Goal: Communication & Community: Participate in discussion

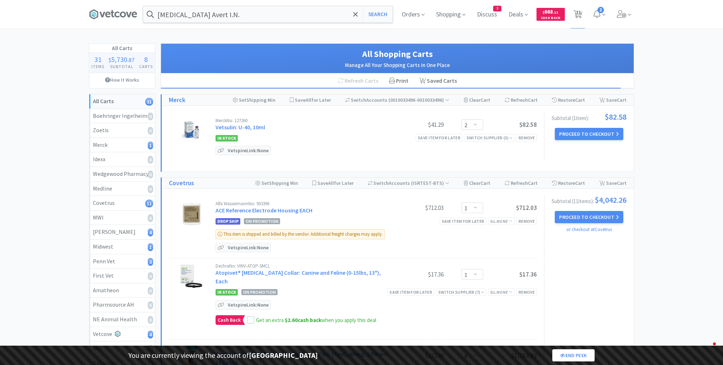
click at [485, 20] on span "Discuss" at bounding box center [487, 14] width 26 height 29
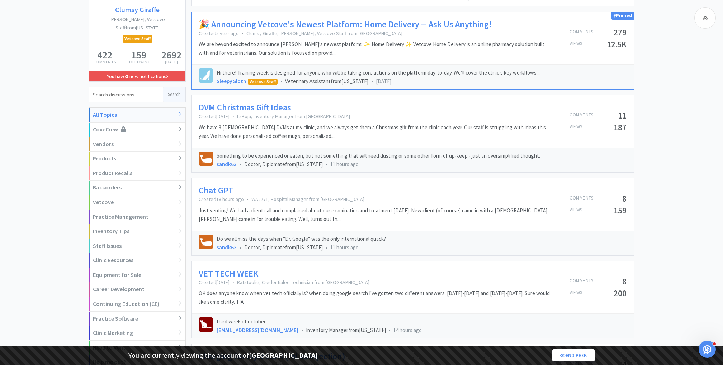
scroll to position [107, 0]
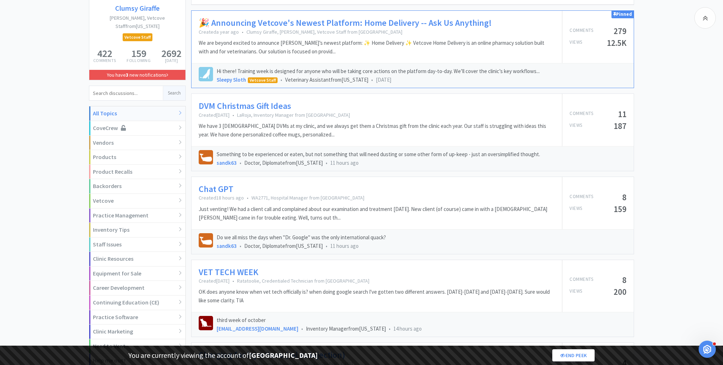
click at [216, 184] on link "Chat GPT" at bounding box center [216, 189] width 35 height 10
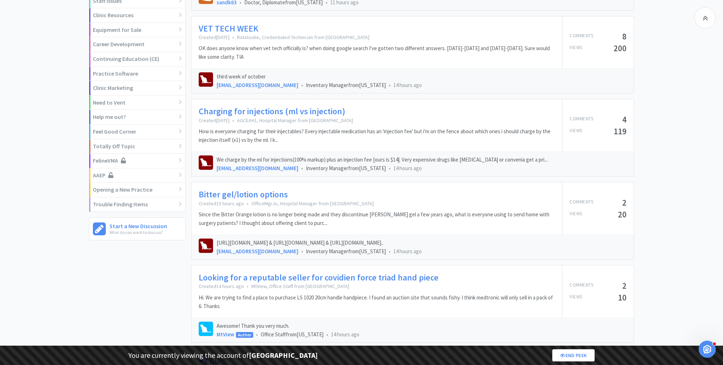
scroll to position [355, 0]
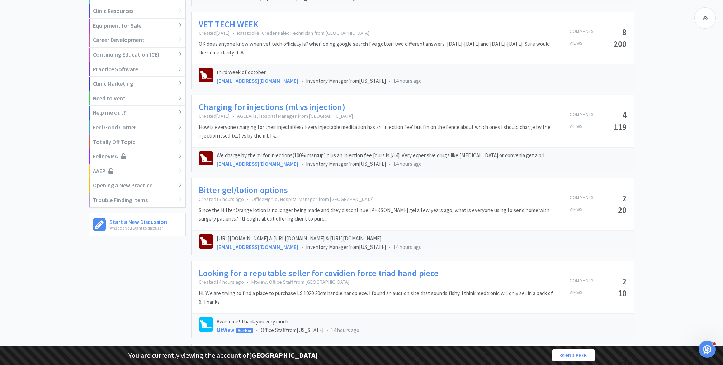
click at [298, 103] on link "Charging for injections (ml vs injection)" at bounding box center [272, 107] width 147 height 10
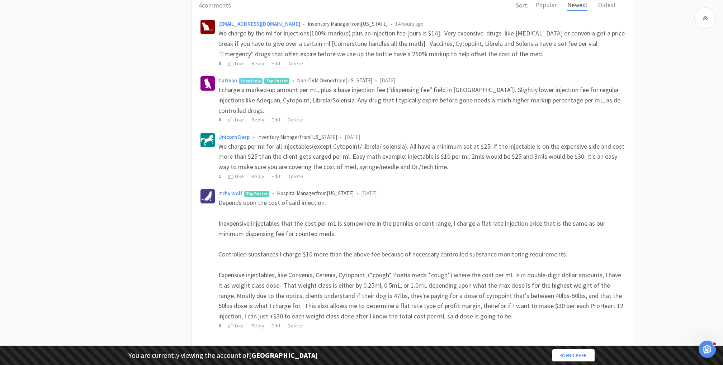
scroll to position [296, 0]
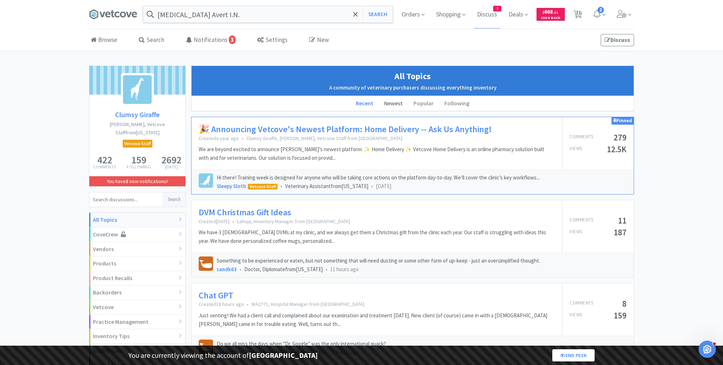
click at [396, 103] on li "Newest" at bounding box center [393, 103] width 29 height 15
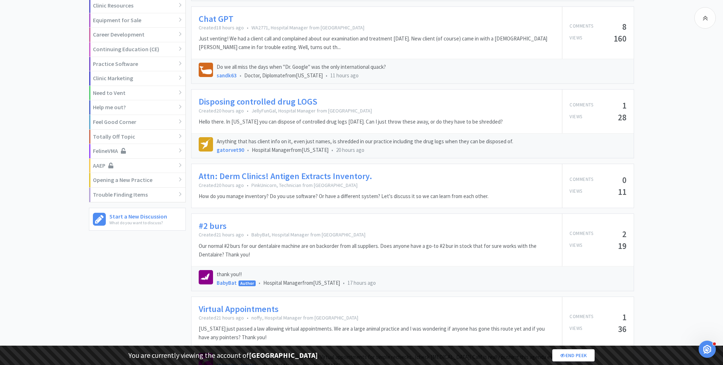
scroll to position [364, 0]
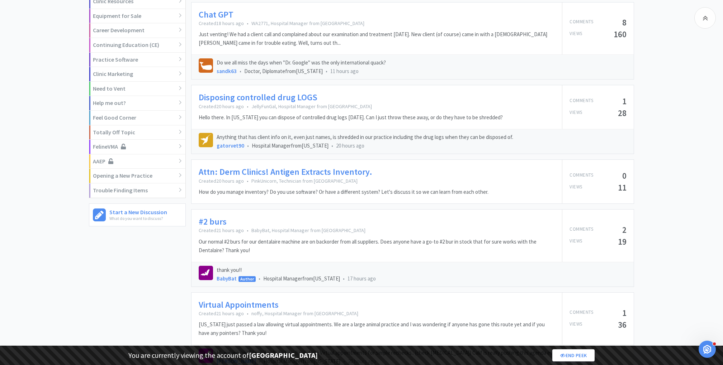
click at [355, 172] on link "Attn: Derm Clinics! Antigen Extracts Inventory." at bounding box center [286, 172] width 174 height 10
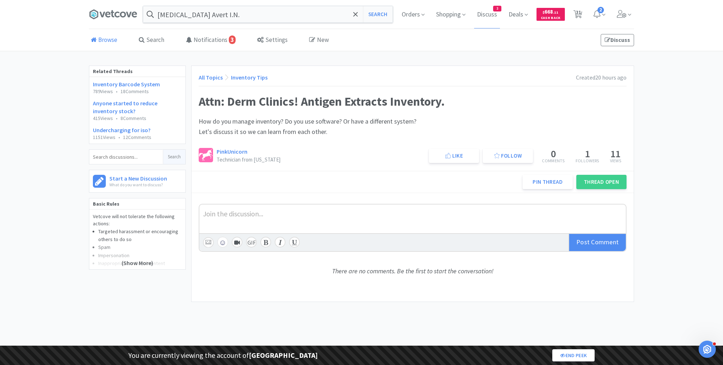
click at [106, 48] on link "Browse" at bounding box center [104, 40] width 30 height 22
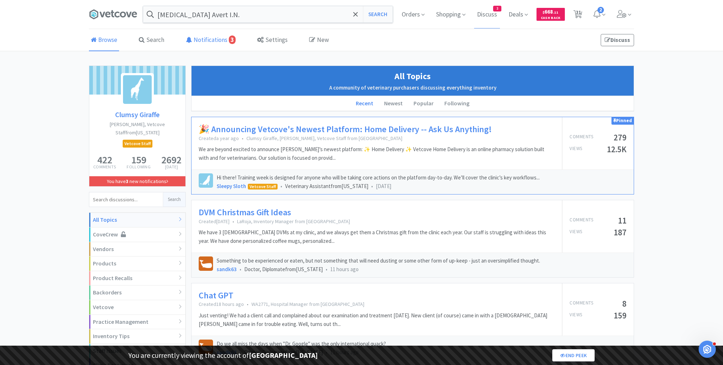
click at [205, 39] on link "Notifications 3" at bounding box center [210, 40] width 53 height 22
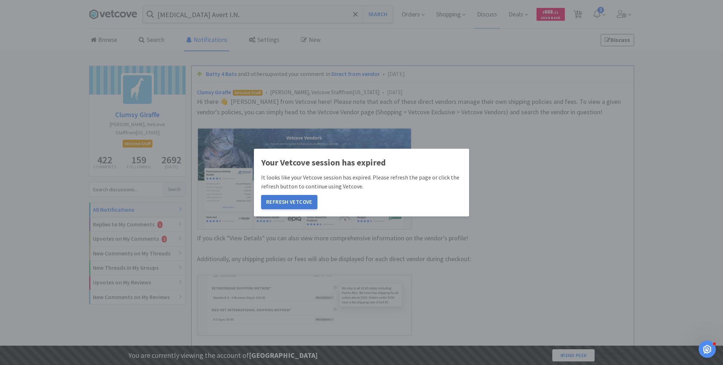
click at [293, 202] on button "Refresh Vetcove" at bounding box center [289, 202] width 56 height 14
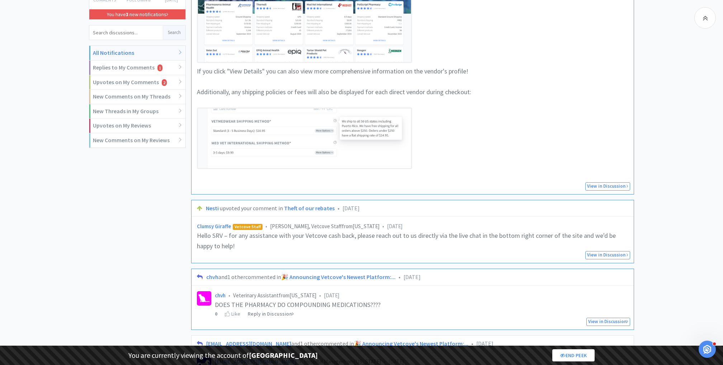
scroll to position [174, 0]
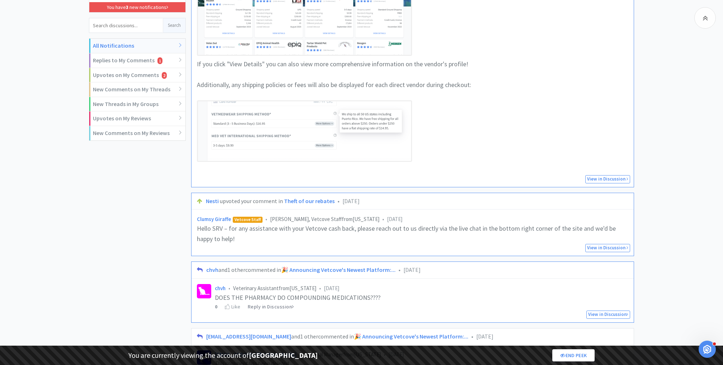
click at [346, 268] on link "🎉 Announcing Vetcove's Newest Platform:..." at bounding box center [338, 269] width 114 height 7
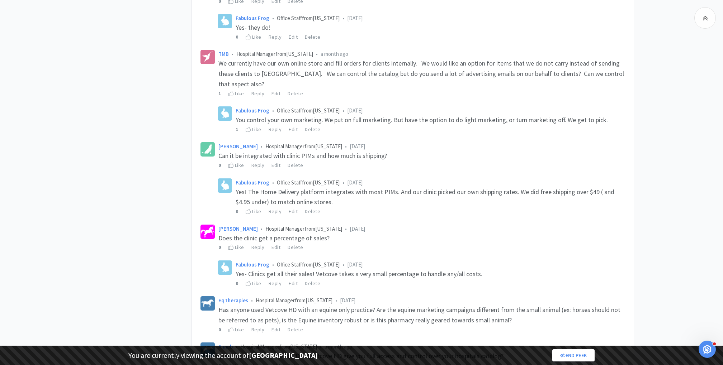
scroll to position [1190, 0]
